Goal: Task Accomplishment & Management: Use online tool/utility

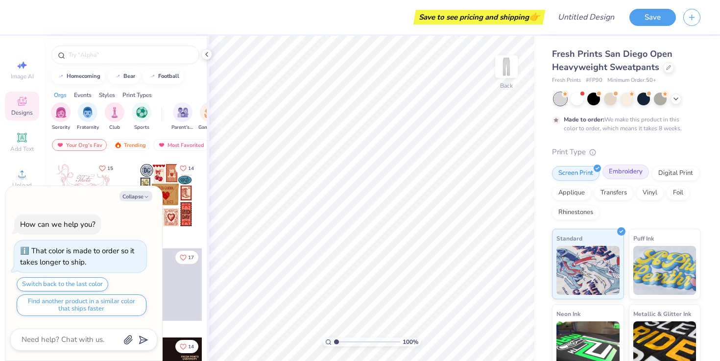
click at [636, 175] on div "Embroidery" at bounding box center [625, 171] width 47 height 15
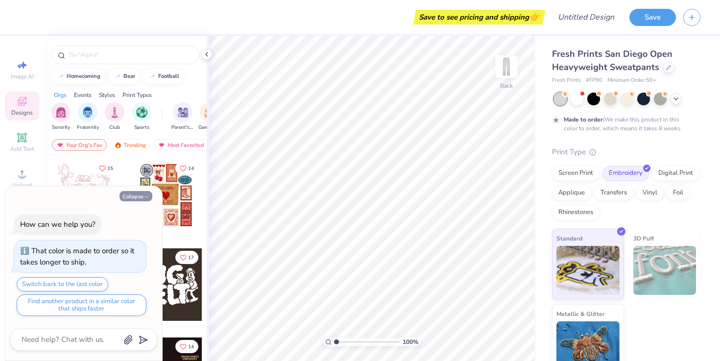
click at [138, 196] on button "Collapse" at bounding box center [135, 196] width 33 height 10
type textarea "x"
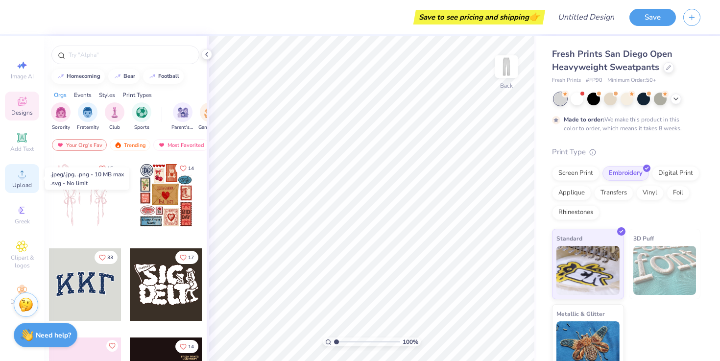
click at [18, 179] on icon at bounding box center [22, 174] width 12 height 12
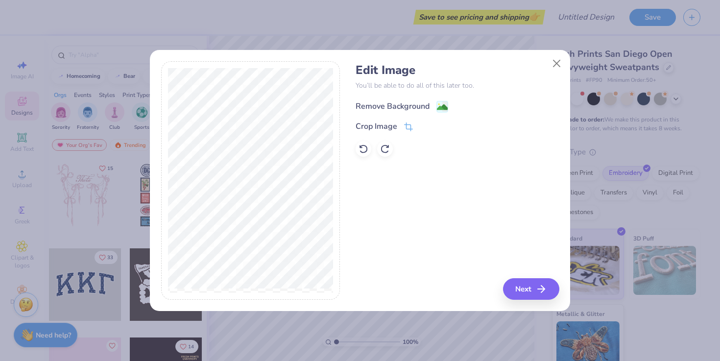
click at [419, 102] on div "Remove Background" at bounding box center [392, 106] width 74 height 12
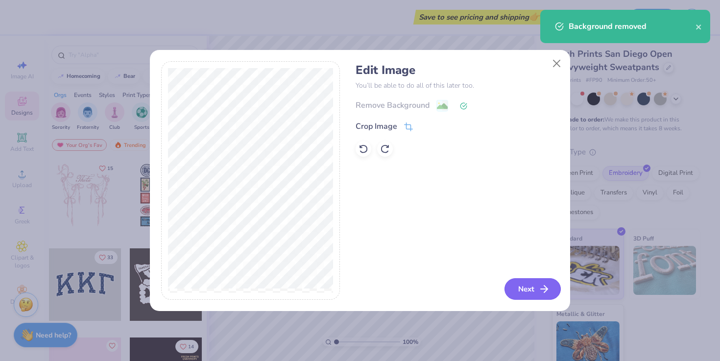
click at [528, 288] on button "Next" at bounding box center [532, 289] width 56 height 22
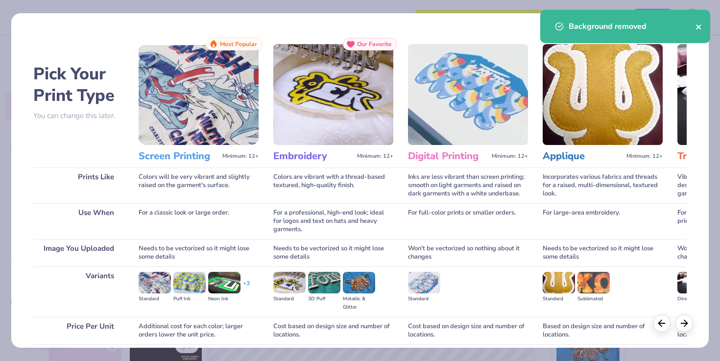
click at [701, 25] on icon "close" at bounding box center [698, 27] width 7 height 8
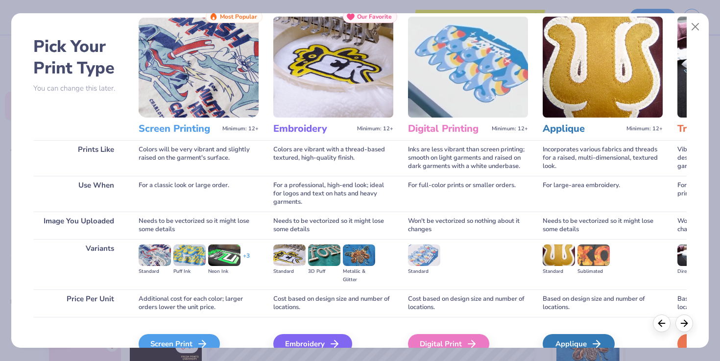
scroll to position [64, 0]
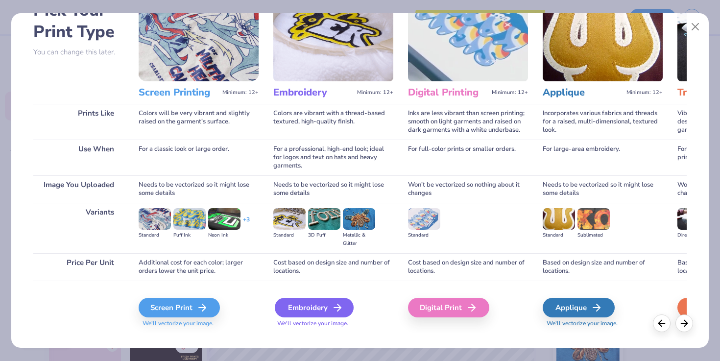
click at [294, 302] on div "Embroidery" at bounding box center [314, 308] width 79 height 20
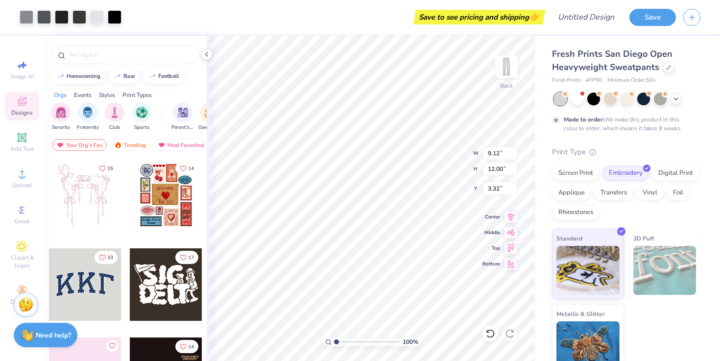
type input "4.60"
type input "4.73"
type input "6.23"
type input "4.52"
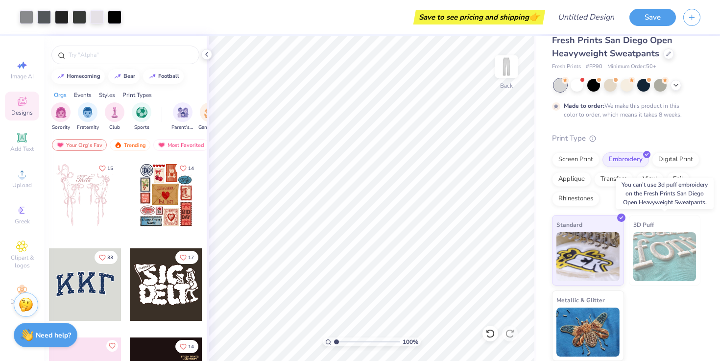
scroll to position [0, 0]
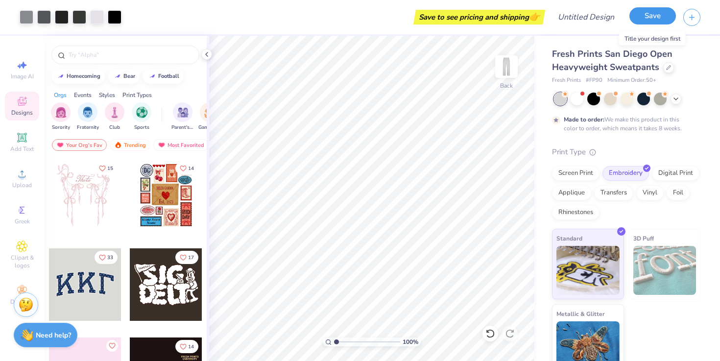
click at [645, 16] on button "Save" at bounding box center [652, 15] width 47 height 17
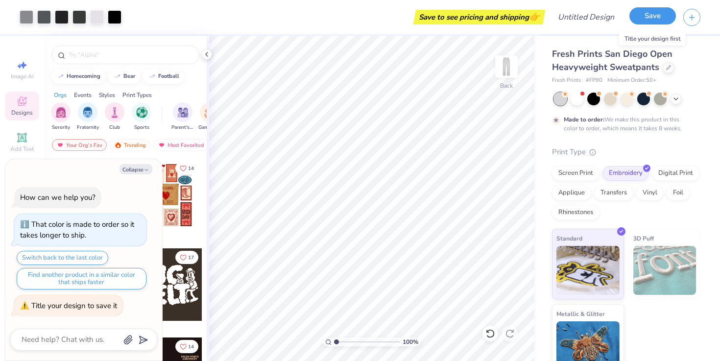
click at [652, 15] on button "Save" at bounding box center [652, 15] width 47 height 17
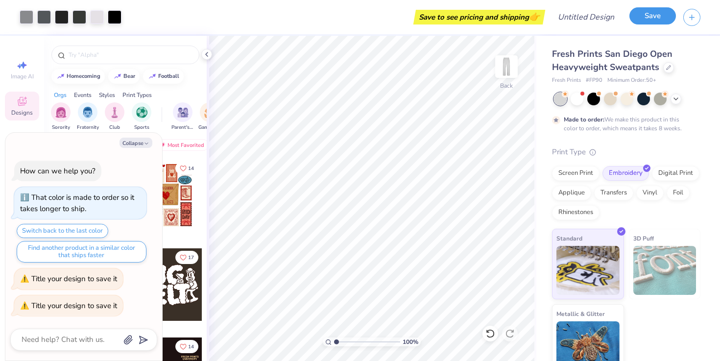
click at [652, 15] on button "Save" at bounding box center [652, 15] width 47 height 17
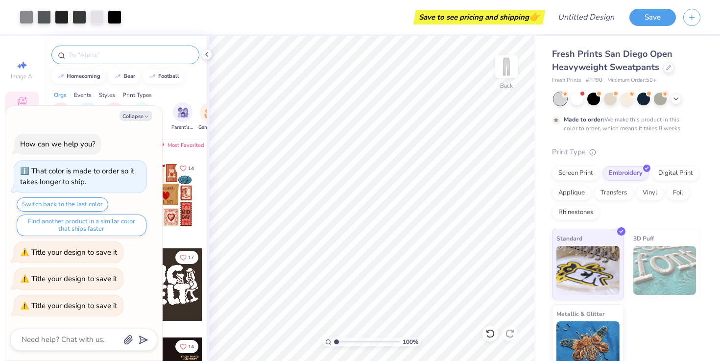
click at [165, 61] on div at bounding box center [125, 55] width 148 height 19
click at [140, 113] on button "Collapse" at bounding box center [135, 116] width 33 height 10
type textarea "x"
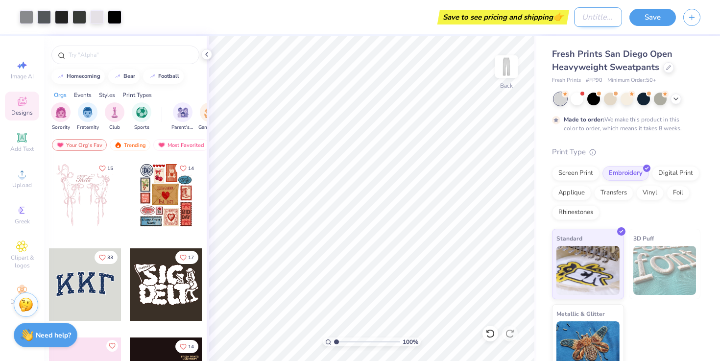
click at [577, 19] on input "Design Title" at bounding box center [598, 17] width 48 height 20
type input "Sweats"
click at [659, 17] on button "Save" at bounding box center [652, 15] width 47 height 17
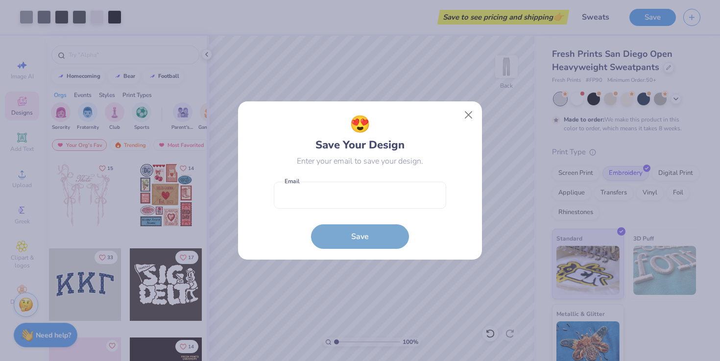
click at [375, 231] on form "Email is a required field Email Save" at bounding box center [360, 213] width 172 height 72
click at [369, 245] on form "Email is a required field Email Save" at bounding box center [360, 213] width 172 height 72
click at [385, 172] on div "😍 Save Your Design Enter your email to save your design. Email is a required fi…" at bounding box center [360, 180] width 172 height 137
click at [464, 115] on button "Close" at bounding box center [468, 115] width 19 height 19
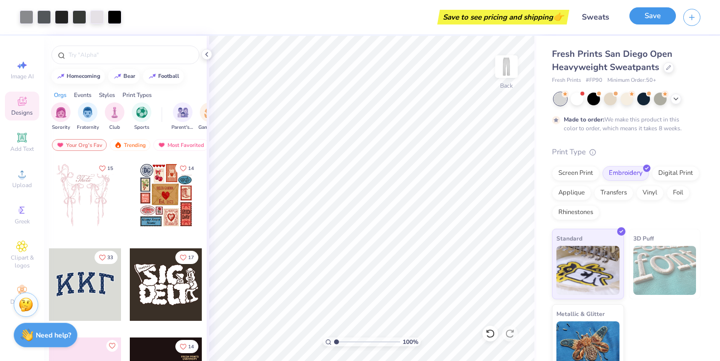
click at [644, 23] on button "Save" at bounding box center [652, 15] width 47 height 17
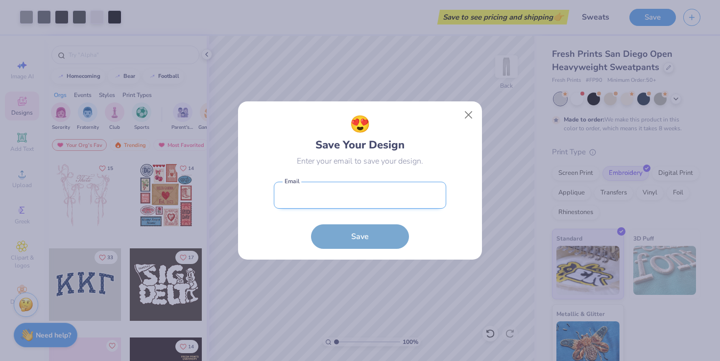
click at [376, 186] on input "email" at bounding box center [360, 195] width 172 height 27
type input "[EMAIL_ADDRESS][DOMAIN_NAME]"
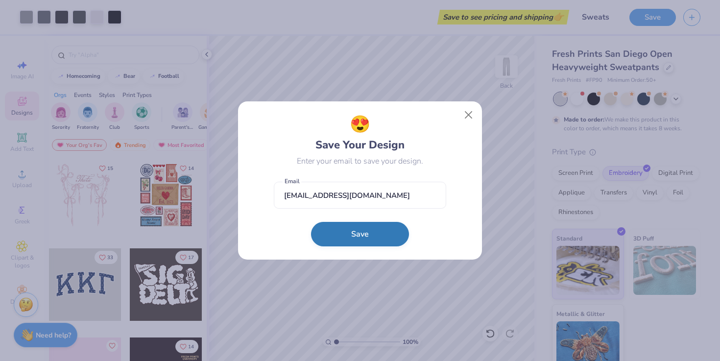
click at [372, 243] on button "Save" at bounding box center [360, 234] width 98 height 24
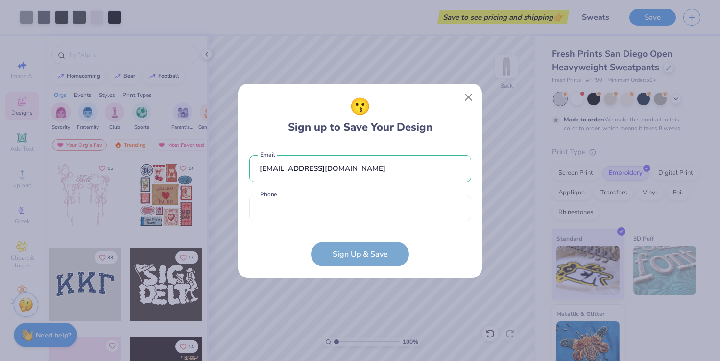
click at [367, 187] on div "[EMAIL_ADDRESS][DOMAIN_NAME] Email Phone is a required field Phone" at bounding box center [360, 185] width 222 height 81
click at [367, 205] on input "tel" at bounding box center [360, 208] width 222 height 27
click at [429, 206] on input "tel" at bounding box center [360, 208] width 222 height 27
click at [434, 237] on form "[EMAIL_ADDRESS][DOMAIN_NAME] Email Phone is a required field Phone Sign Up & Sa…" at bounding box center [360, 205] width 222 height 121
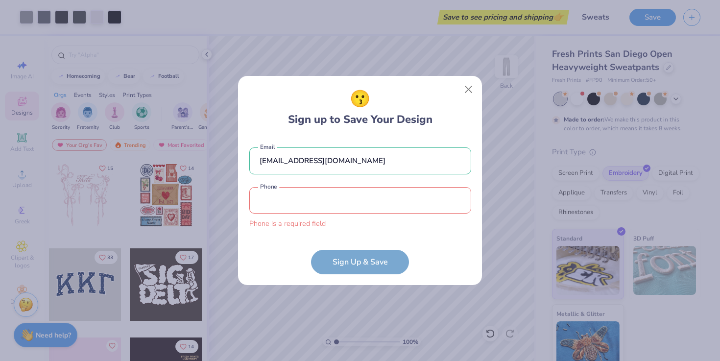
click at [381, 197] on input "tel" at bounding box center [360, 200] width 222 height 27
click at [466, 97] on button "Close" at bounding box center [468, 89] width 19 height 19
